Goal: Find contact information: Find contact information

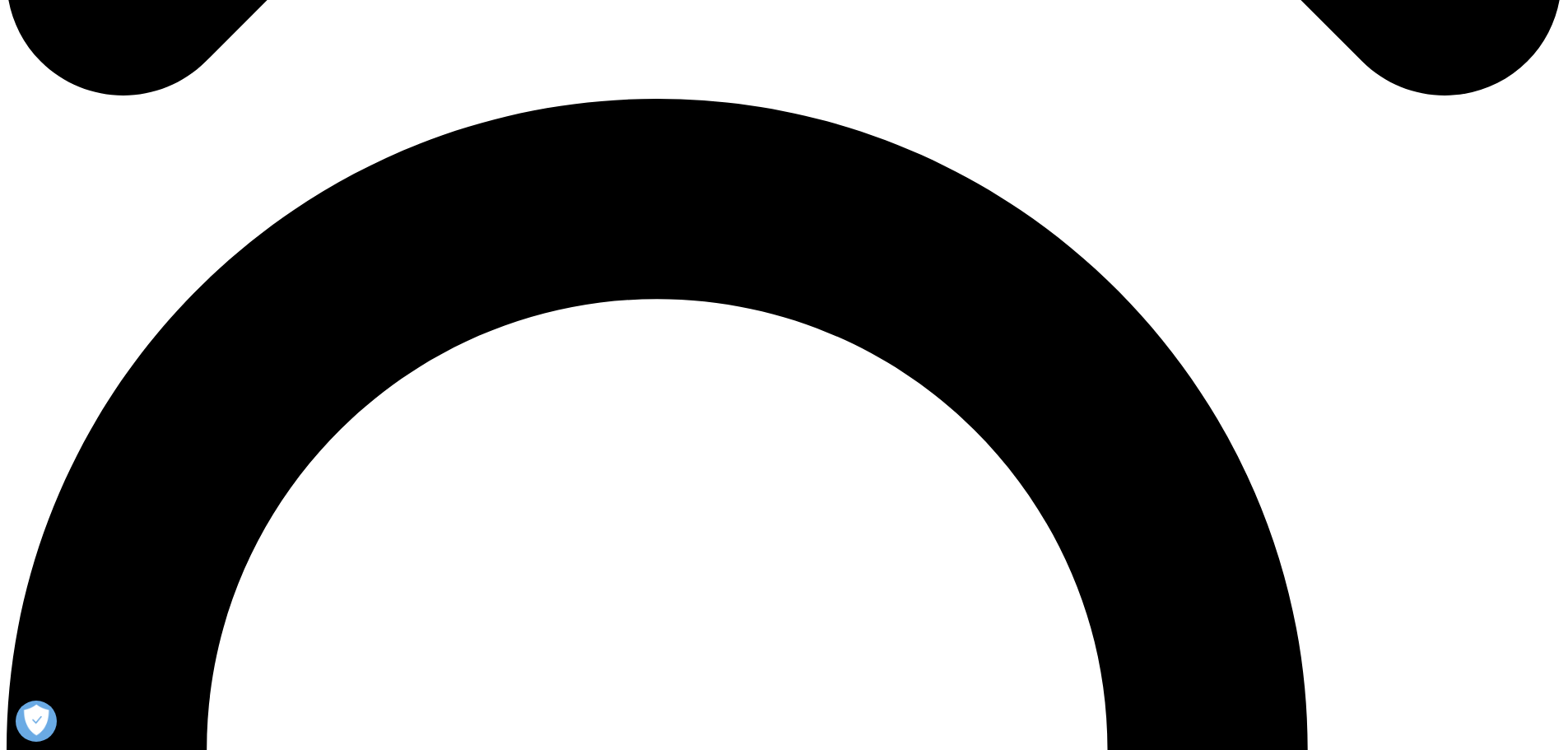
scroll to position [1482, 0]
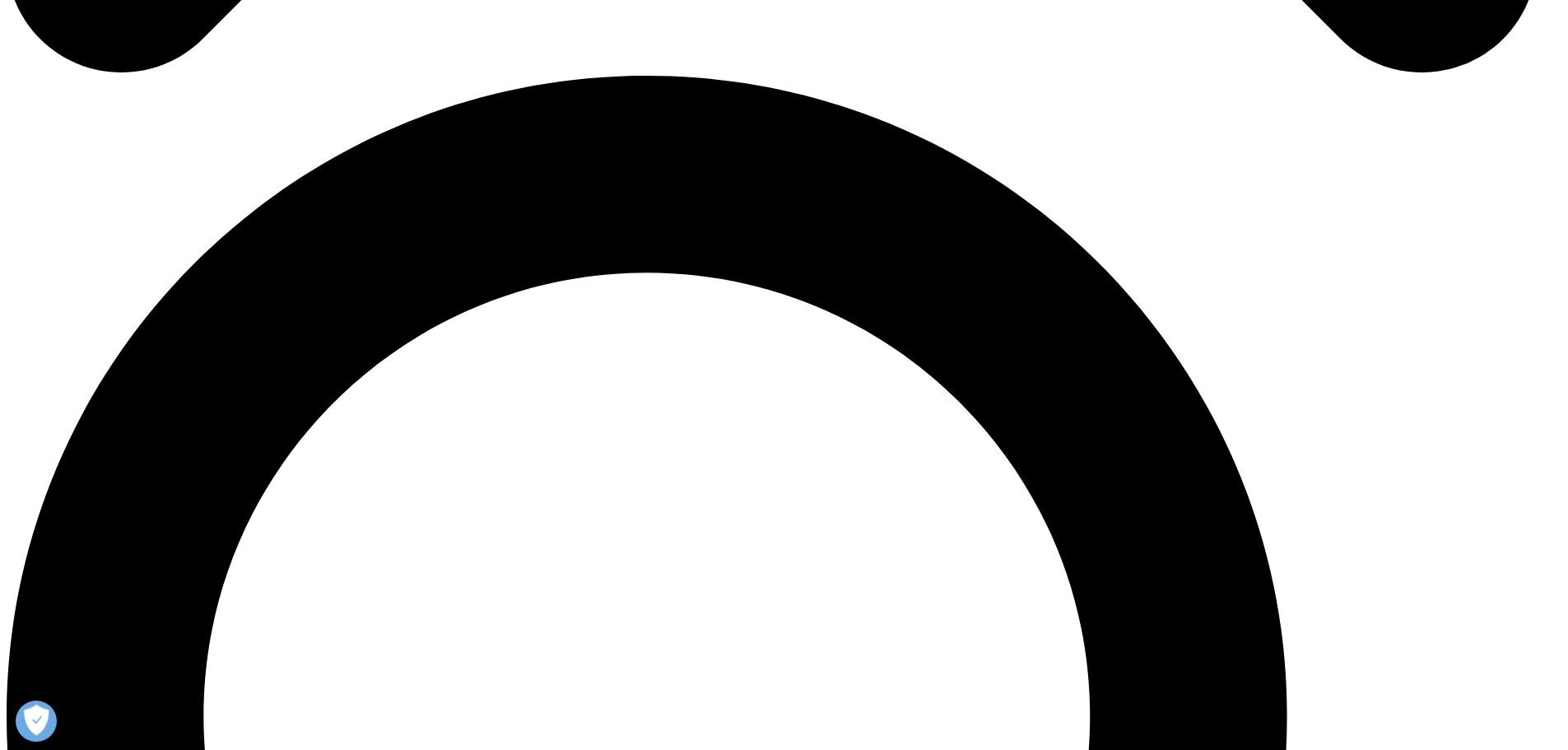
scroll to position [0, 0]
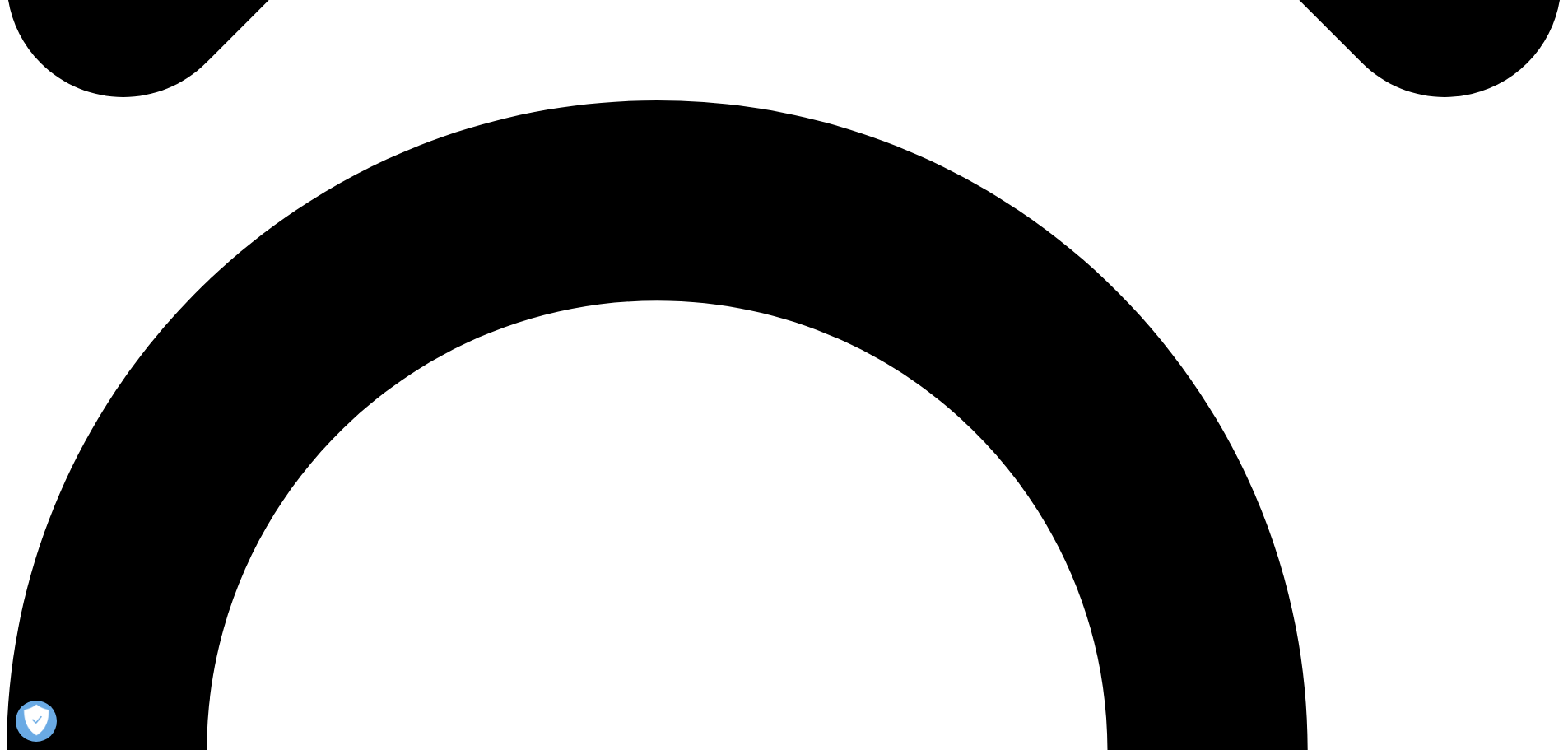
drag, startPoint x: 701, startPoint y: 511, endPoint x: 449, endPoint y: 388, distance: 280.4
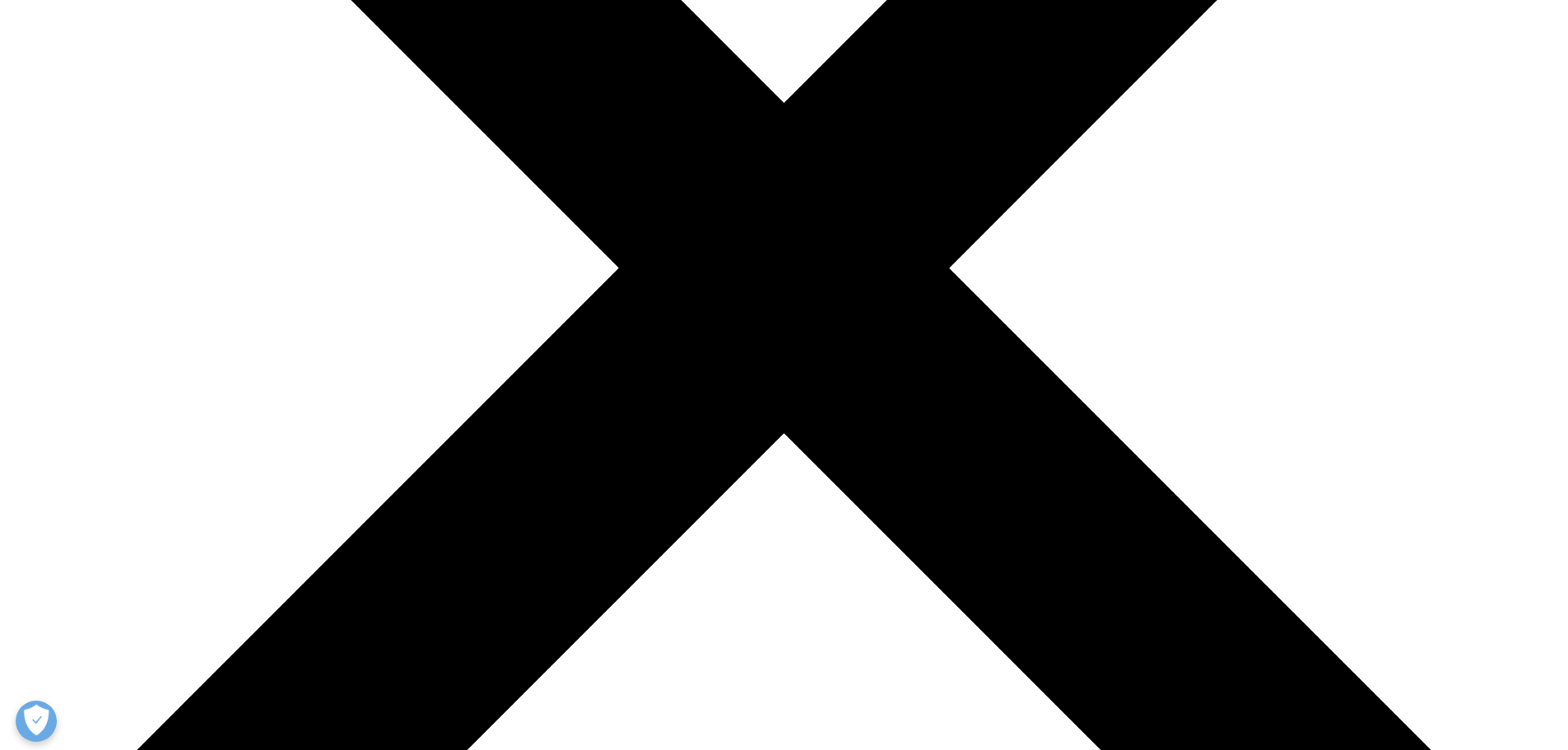
scroll to position [494, 0]
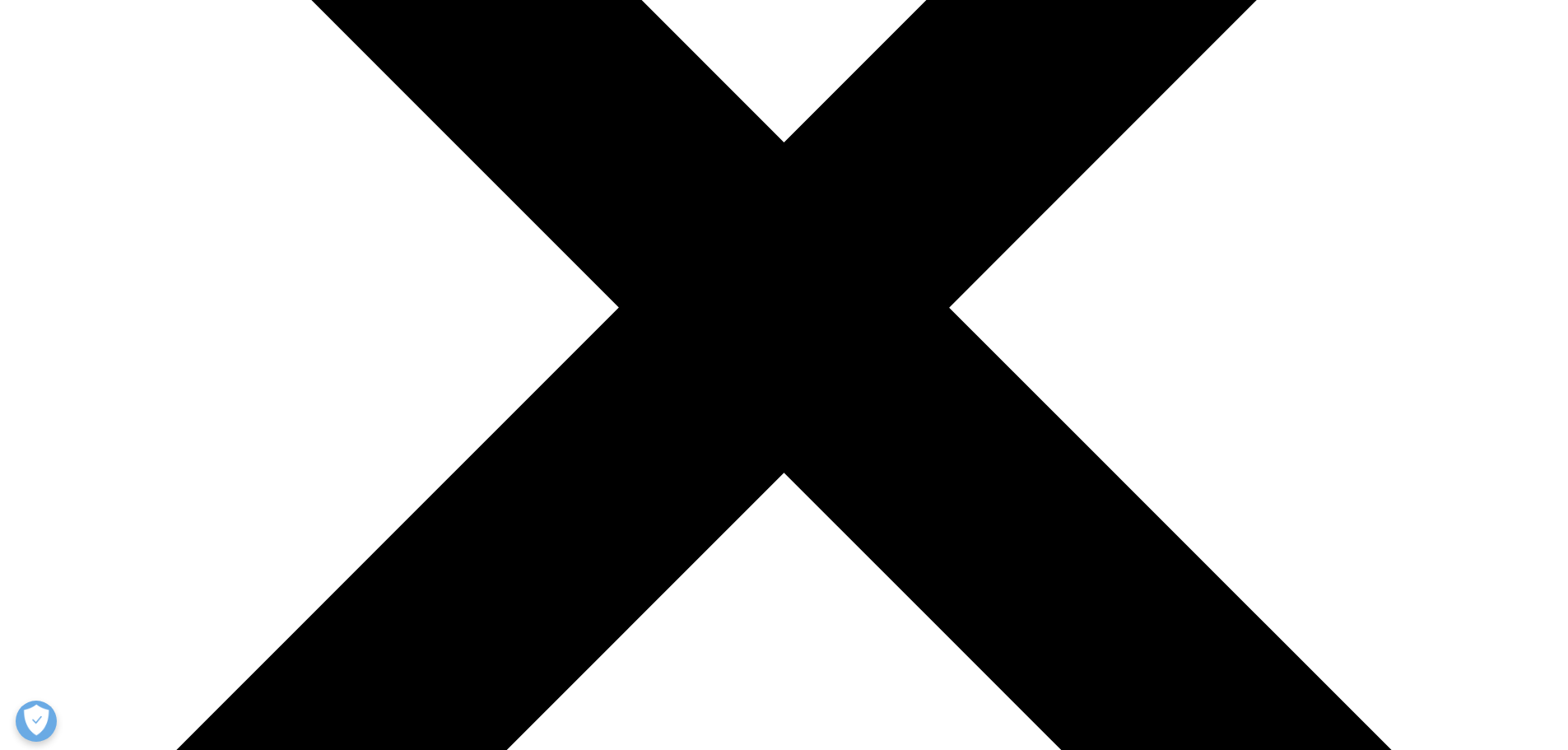
drag, startPoint x: 971, startPoint y: 429, endPoint x: 1171, endPoint y: 415, distance: 200.5
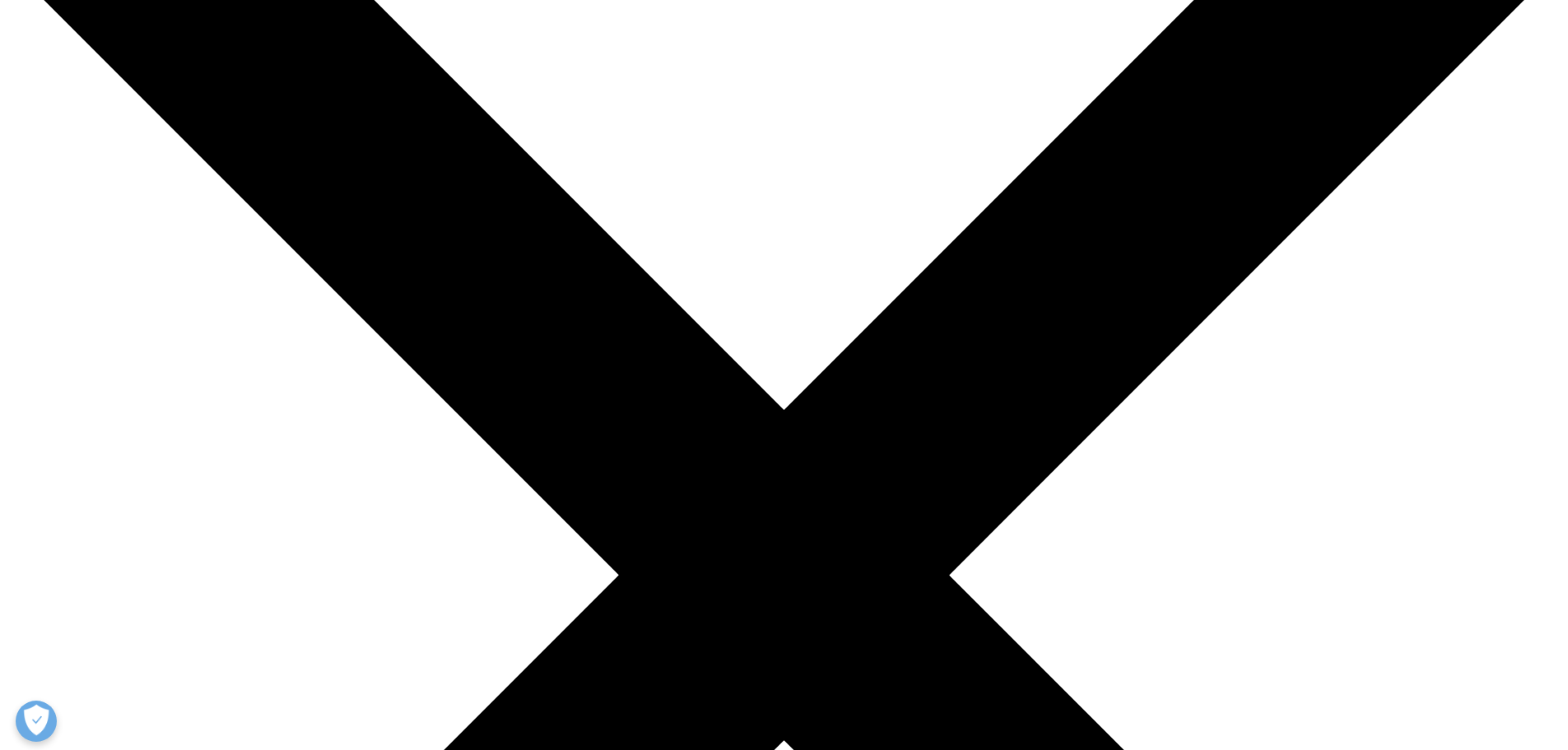
scroll to position [329, 0]
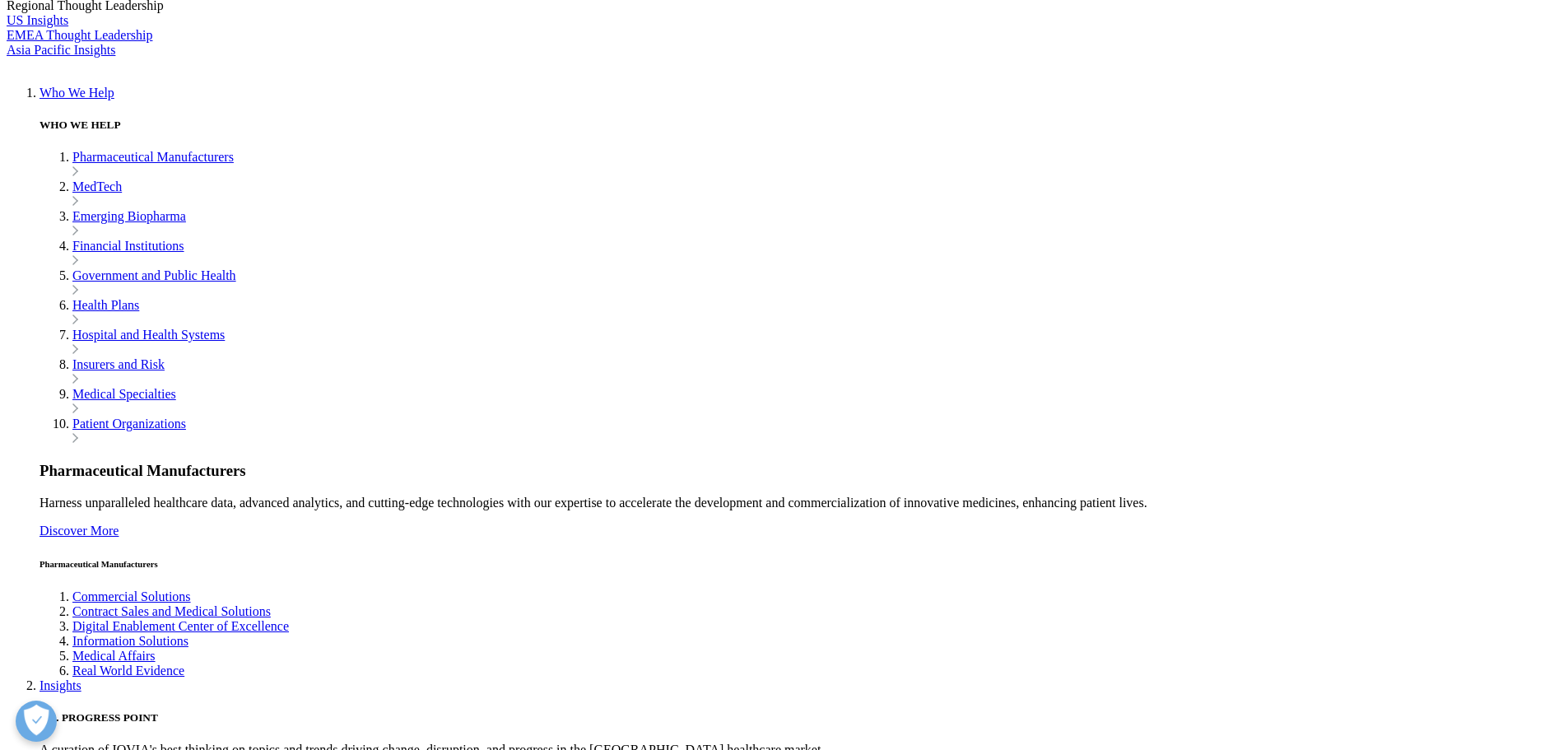
drag, startPoint x: 1285, startPoint y: 597, endPoint x: 1068, endPoint y: 580, distance: 217.7
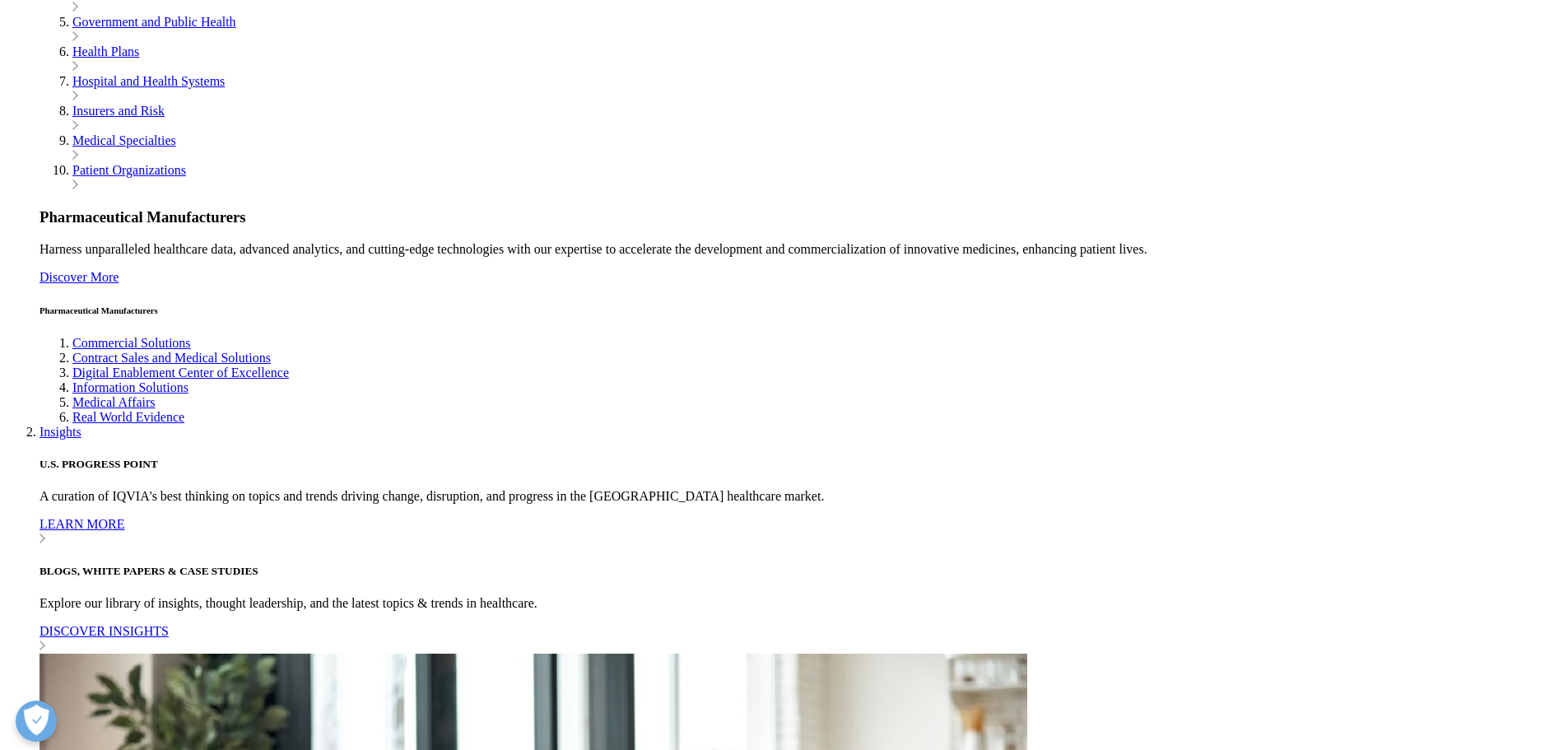
scroll to position [576, 0]
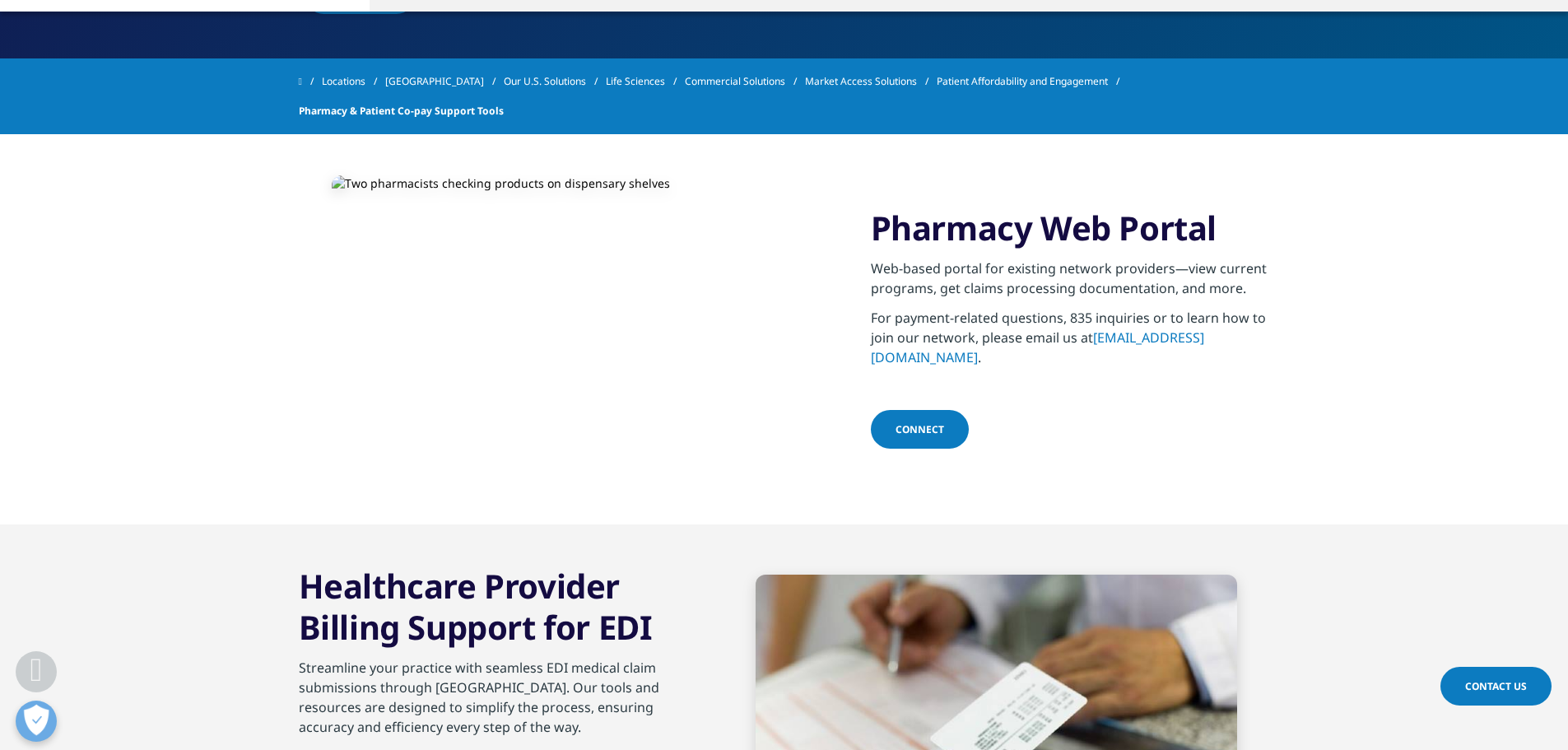
click at [1179, 451] on div "Pharmacy Web Portal Web-based portal for existing network providers—view curren…" at bounding box center [784, 329] width 971 height 390
drag, startPoint x: 1243, startPoint y: 348, endPoint x: 871, endPoint y: 343, distance: 372.0
click at [871, 343] on p "For payment-related questions, 835 inquiries or to learn how to join our networ…" at bounding box center [1071, 342] width 399 height 69
click at [1060, 433] on div "Connect" at bounding box center [1071, 431] width 399 height 42
click at [1264, 351] on p "For payment-related questions, 835 inquiries or to learn how to join our networ…" at bounding box center [1071, 342] width 399 height 69
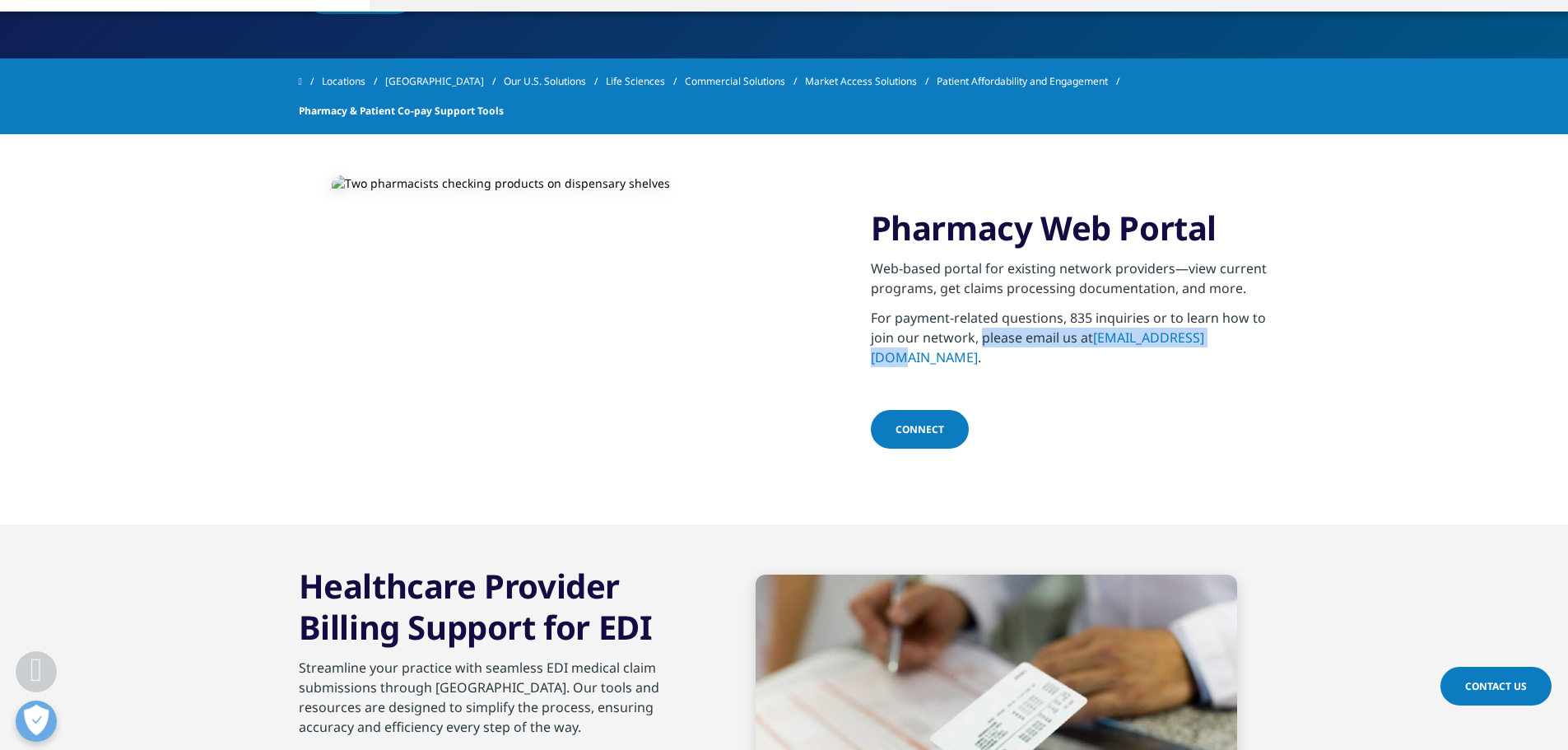
drag, startPoint x: 1243, startPoint y: 349, endPoint x: 984, endPoint y: 360, distance: 259.2
click at [983, 359] on p "For payment-related questions, 835 inquiries or to learn how to join our networ…" at bounding box center [1071, 342] width 399 height 69
click at [1253, 353] on p "For payment-related questions, 835 inquiries or to learn how to join our networ…" at bounding box center [1071, 342] width 399 height 69
drag, startPoint x: 1243, startPoint y: 348, endPoint x: 983, endPoint y: 346, distance: 260.0
click at [983, 346] on p "For payment-related questions, 835 inquiries or to learn how to join our networ…" at bounding box center [1071, 342] width 399 height 69
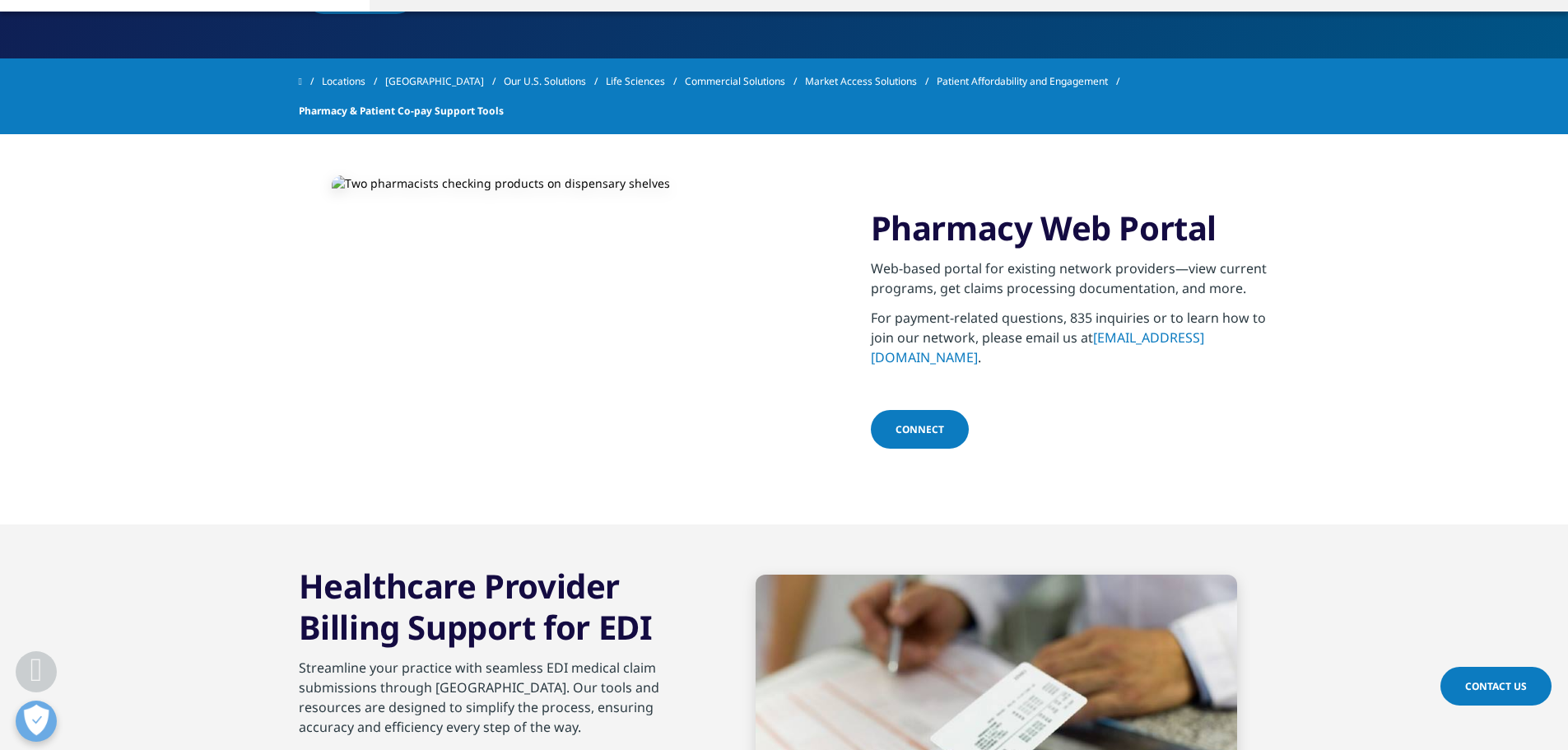
click at [998, 378] on div "Pharmacy Web Portal Web-based portal for existing network providers—view curren…" at bounding box center [1071, 329] width 399 height 244
click at [1146, 426] on div "Connect" at bounding box center [1071, 431] width 399 height 42
drag, startPoint x: 1244, startPoint y: 345, endPoint x: 1096, endPoint y: 348, distance: 148.0
click at [1096, 348] on p "For payment-related questions, 835 inquiries or to learn how to join our networ…" at bounding box center [1071, 342] width 399 height 69
click at [1279, 352] on section "Pharmacy Web Portal Web-based portal for existing network providers—view curren…" at bounding box center [784, 329] width 1568 height 390
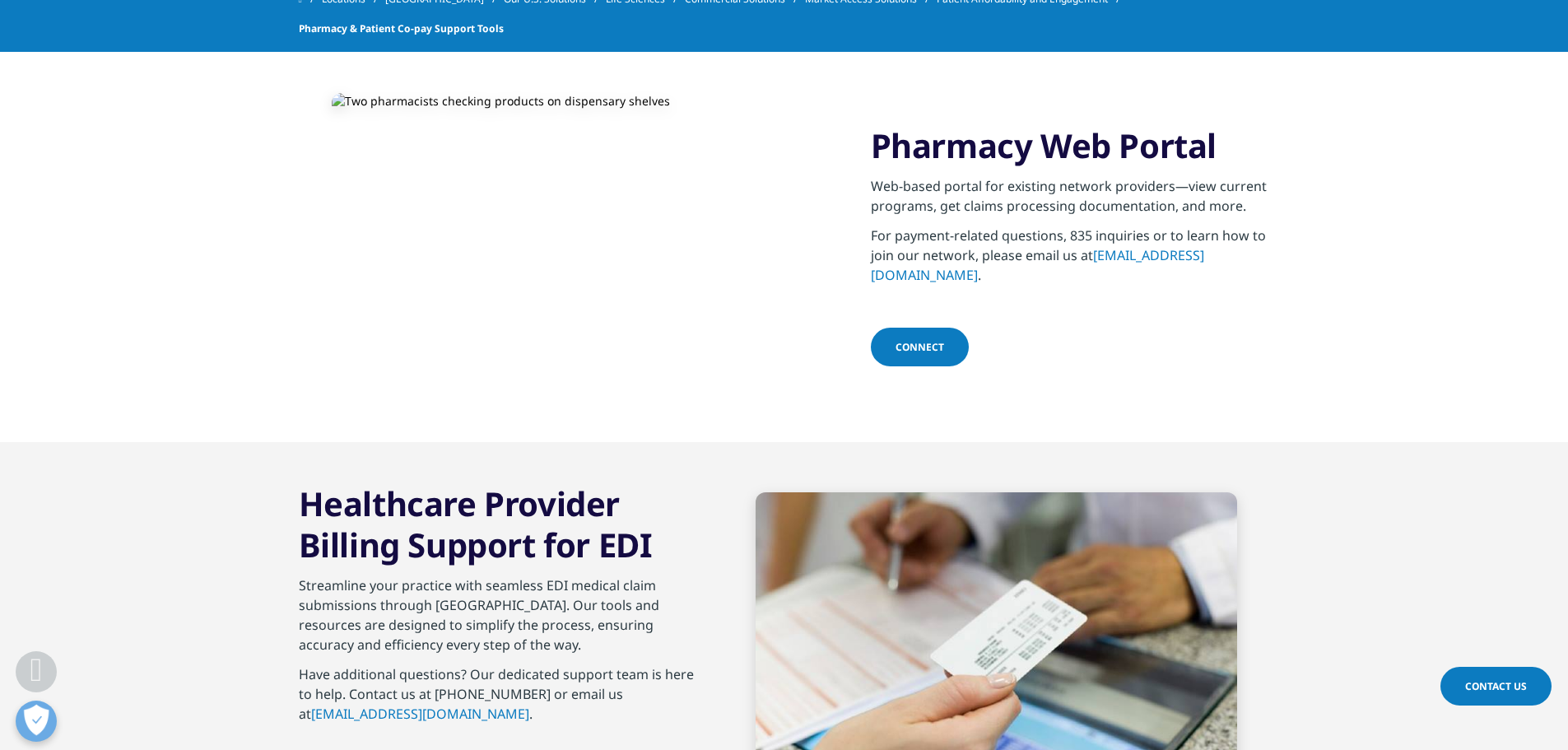
scroll to position [329, 0]
